Goal: Transaction & Acquisition: Subscribe to service/newsletter

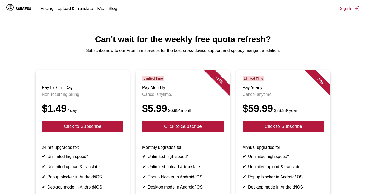
scroll to position [52, 0]
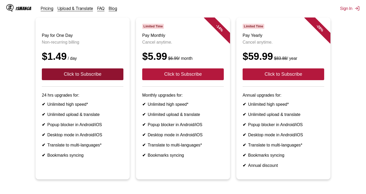
click at [96, 80] on button "Click to Subscribe" at bounding box center [82, 74] width 81 height 12
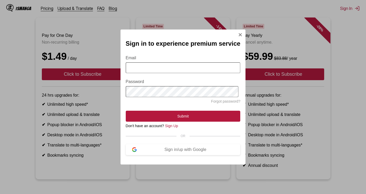
click at [178, 68] on input "Email" at bounding box center [183, 67] width 115 height 11
type input "**********"
click at [142, 107] on form "**********" at bounding box center [183, 85] width 115 height 72
click at [162, 150] on div "Sign in/up with Google" at bounding box center [185, 149] width 97 height 5
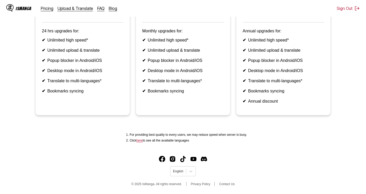
scroll to position [40, 0]
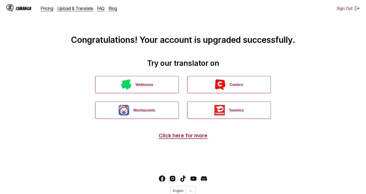
click at [21, 8] on div "IsManga" at bounding box center [24, 8] width 16 height 5
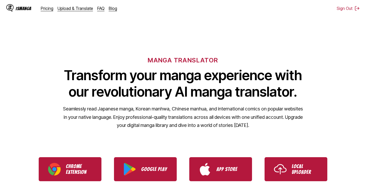
click at [19, 8] on div "IsManga" at bounding box center [24, 8] width 16 height 5
click at [18, 10] on div "IsManga" at bounding box center [24, 8] width 16 height 5
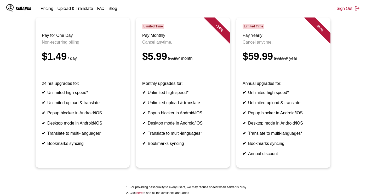
scroll to position [78, 0]
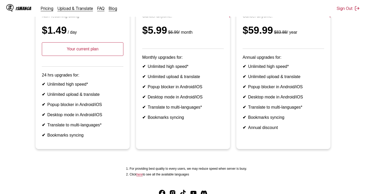
click at [86, 55] on p "Your current plan" at bounding box center [82, 49] width 81 height 14
click at [101, 56] on p "Your current plan" at bounding box center [82, 49] width 81 height 14
